Goal: Find specific page/section: Find specific page/section

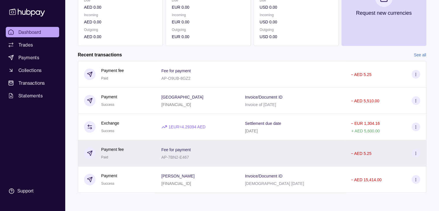
scroll to position [97, 0]
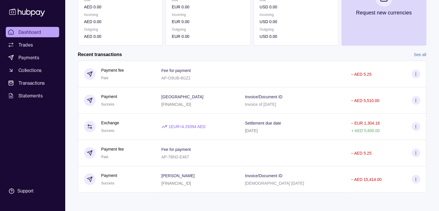
drag, startPoint x: 115, startPoint y: 53, endPoint x: 119, endPoint y: 53, distance: 3.8
click at [115, 53] on h2 "Recent transactions" at bounding box center [100, 54] width 44 height 6
click at [416, 51] on section "Add funds AED 2,702.51 [FINANCIAL_ID] Due AED 0.00 Incoming AED 0.00 Outgoing A…" at bounding box center [252, 69] width 372 height 269
click at [416, 52] on link "See all" at bounding box center [420, 54] width 12 height 6
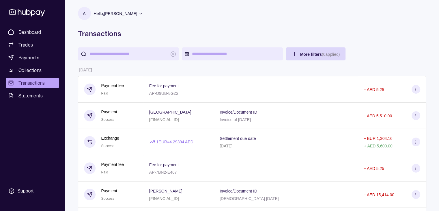
scroll to position [96, 0]
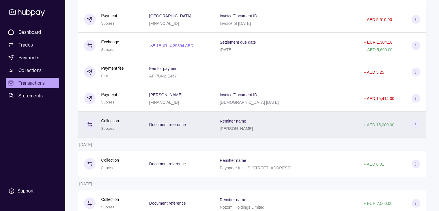
click at [290, 118] on div "Remitter name [PERSON_NAME]" at bounding box center [286, 124] width 132 height 14
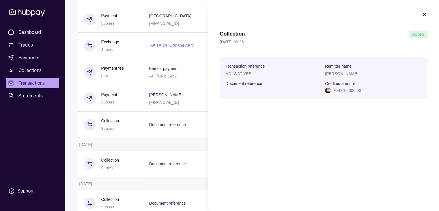
click at [424, 12] on icon "button" at bounding box center [425, 15] width 6 height 6
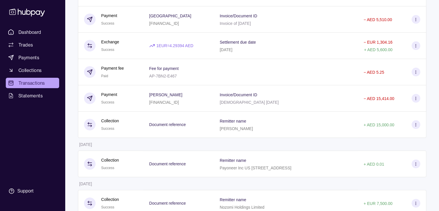
click at [62, 105] on div "Dashboard Trades Payments Collections Transactions Statements Support" at bounding box center [32, 105] width 65 height 211
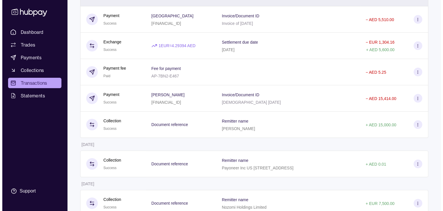
scroll to position [0, 0]
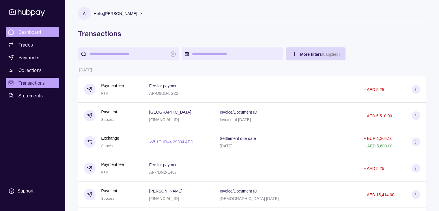
click at [33, 29] on span "Dashboard" at bounding box center [29, 32] width 23 height 7
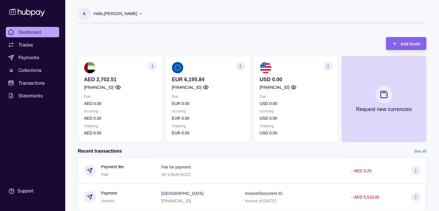
click at [242, 66] on icon "button" at bounding box center [240, 66] width 4 height 4
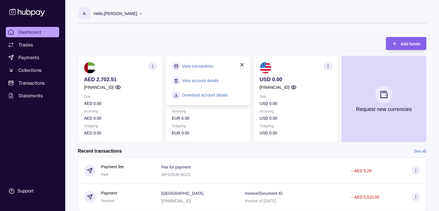
click at [193, 79] on link "View account details" at bounding box center [200, 80] width 37 height 6
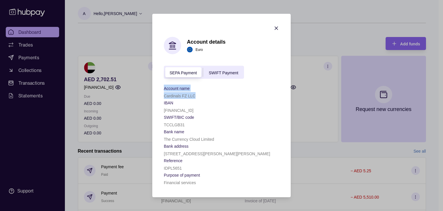
drag, startPoint x: 162, startPoint y: 89, endPoint x: 206, endPoint y: 96, distance: 44.7
click at [206, 96] on section "Account details Euro SEPA Payment SWIFT Payment Account name Cardinals FZ LLC I…" at bounding box center [221, 105] width 139 height 183
copy div "Account name Cardinals FZ LLC"
click at [215, 74] on span "SWIFT Payment" at bounding box center [223, 72] width 29 height 5
click at [182, 92] on div "Cardinals FZ LLC" at bounding box center [221, 95] width 115 height 7
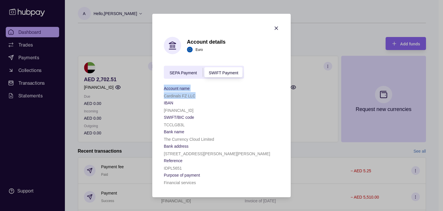
drag, startPoint x: 163, startPoint y: 85, endPoint x: 208, endPoint y: 94, distance: 45.6
click at [208, 94] on section "Account details Euro SEPA Payment SWIFT Payment Account name Cardinals FZ LLC I…" at bounding box center [221, 105] width 139 height 183
copy div "Account name Cardinals FZ LLC"
click at [192, 100] on section "IBAN" at bounding box center [221, 102] width 115 height 7
